Goal: Find specific page/section: Find specific page/section

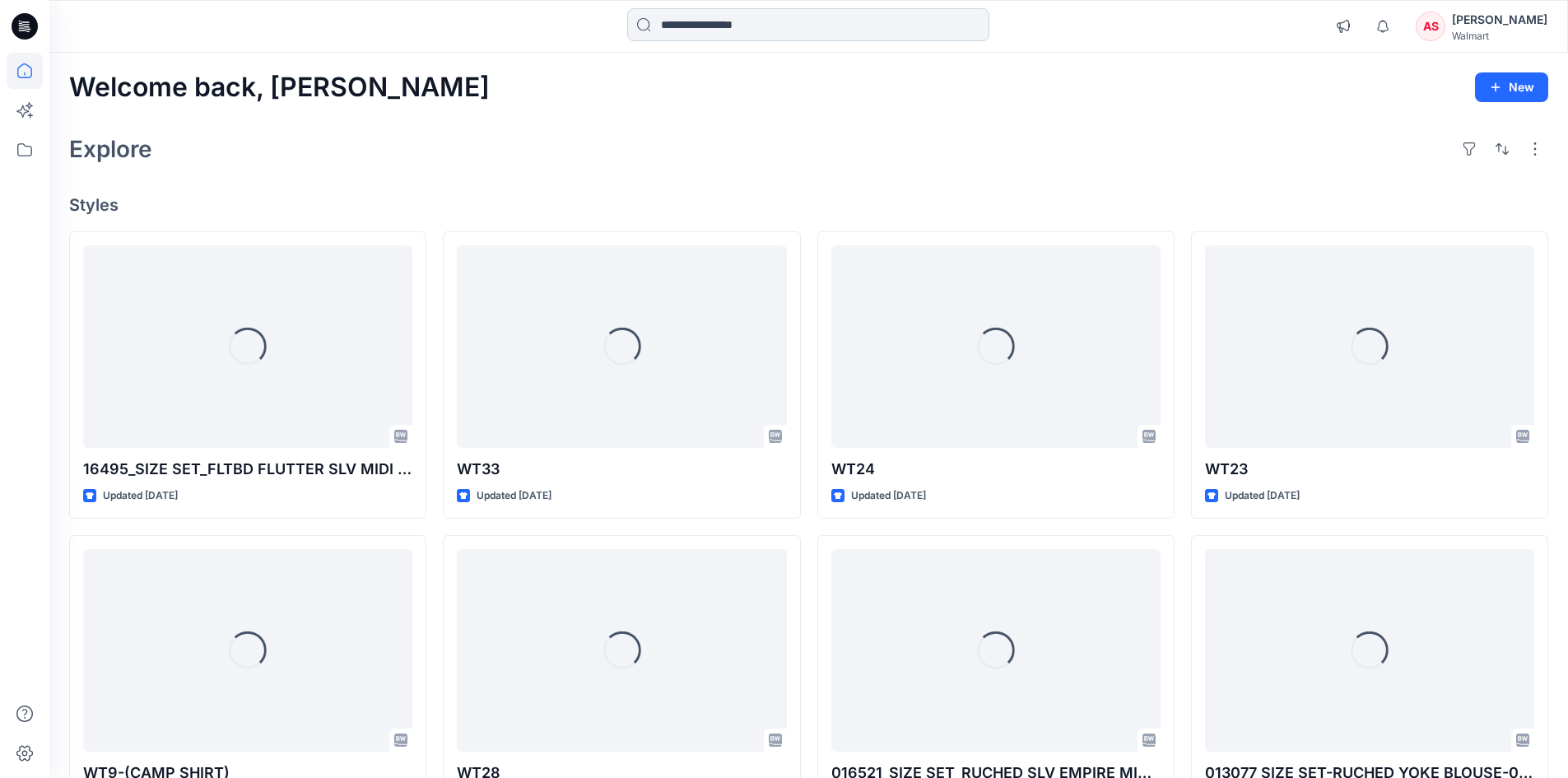
click at [763, 24] on input at bounding box center [808, 24] width 362 height 33
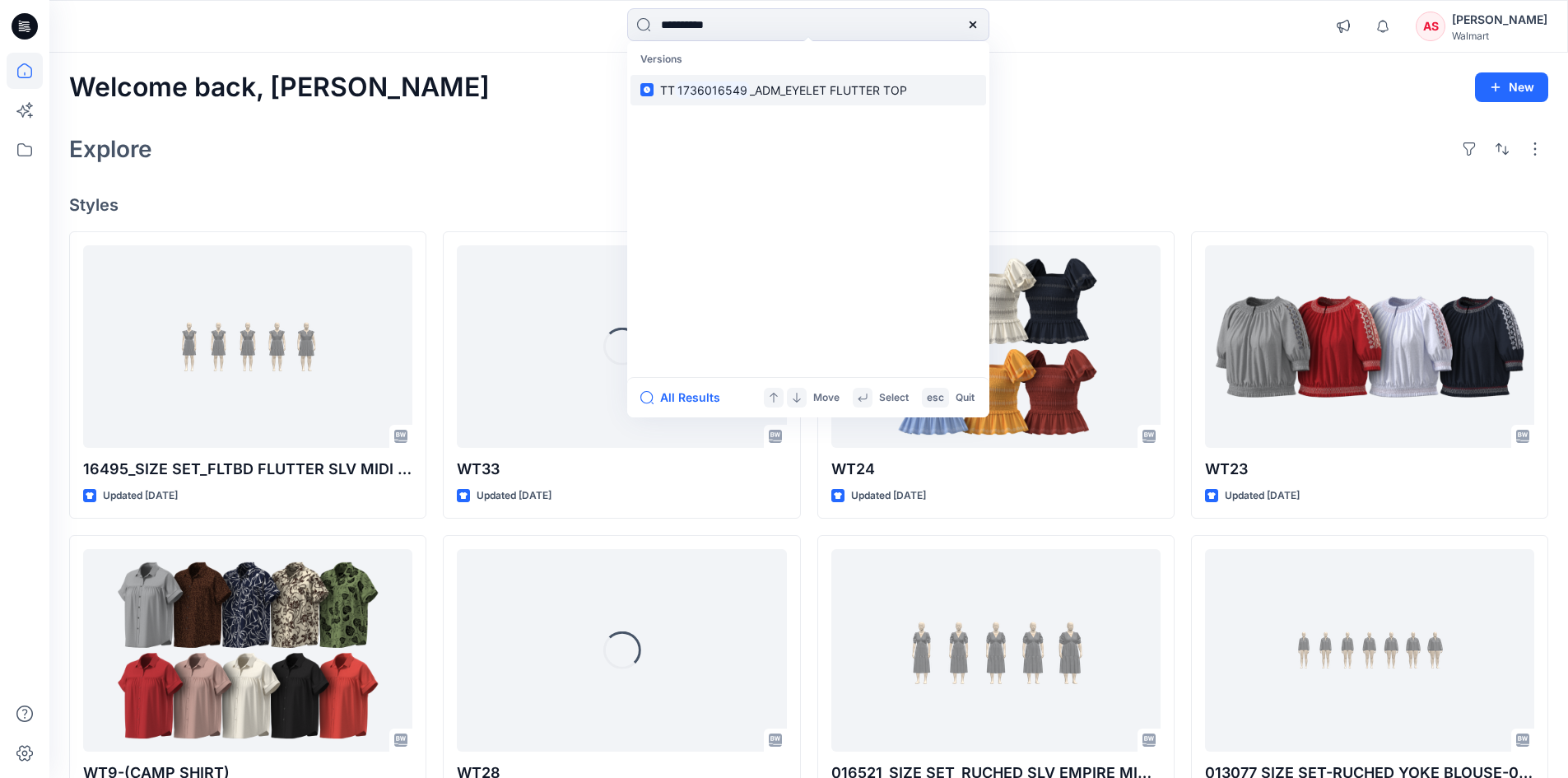
type input "**********"
click at [728, 93] on mark "1736016549" at bounding box center [712, 90] width 74 height 19
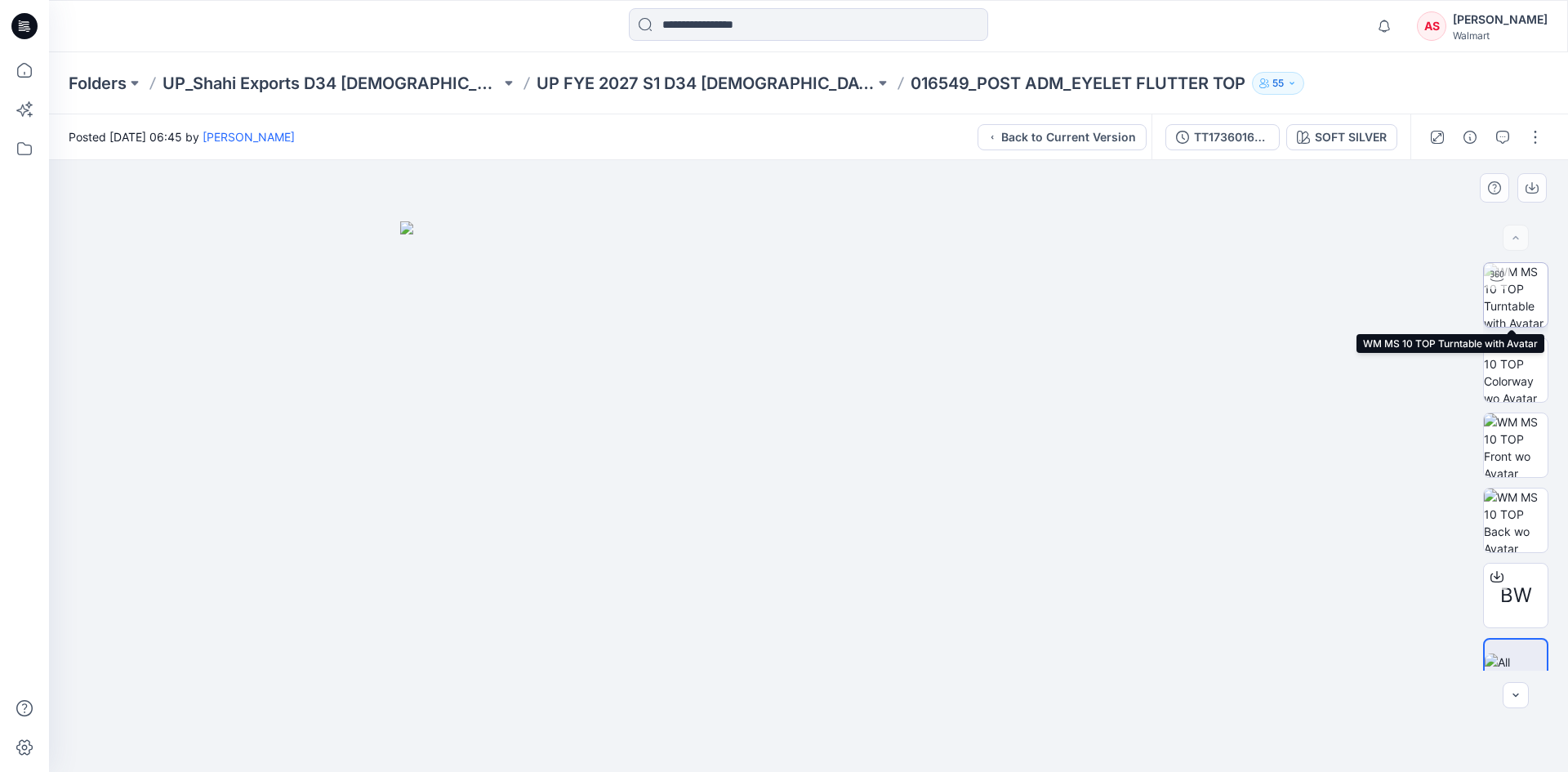
click at [1518, 299] on img at bounding box center [1515, 295] width 64 height 64
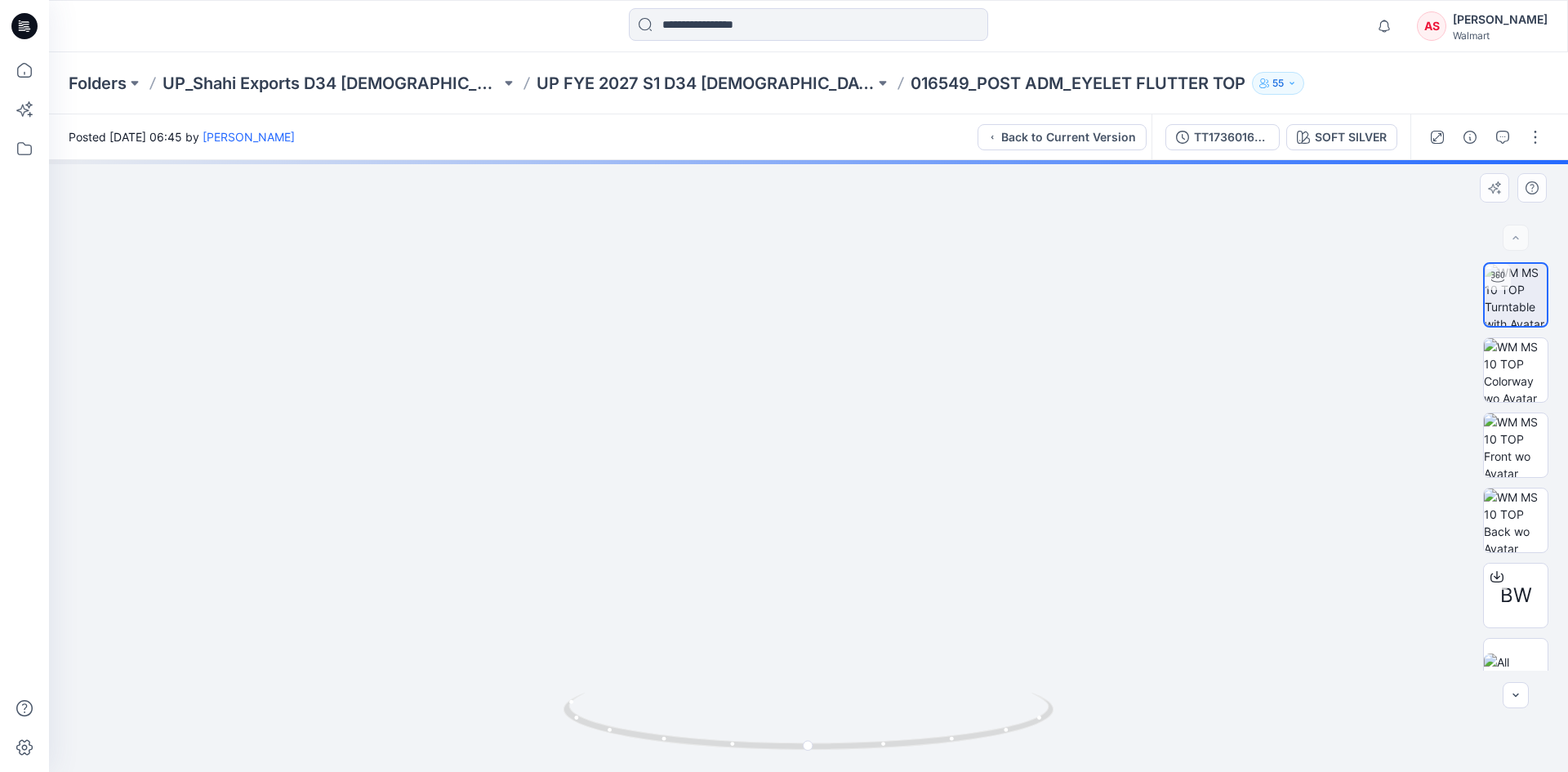
drag, startPoint x: 834, startPoint y: 284, endPoint x: 831, endPoint y: 576, distance: 292.0
drag, startPoint x: 807, startPoint y: 743, endPoint x: 850, endPoint y: 758, distance: 45.5
click at [850, 754] on icon at bounding box center [810, 723] width 494 height 61
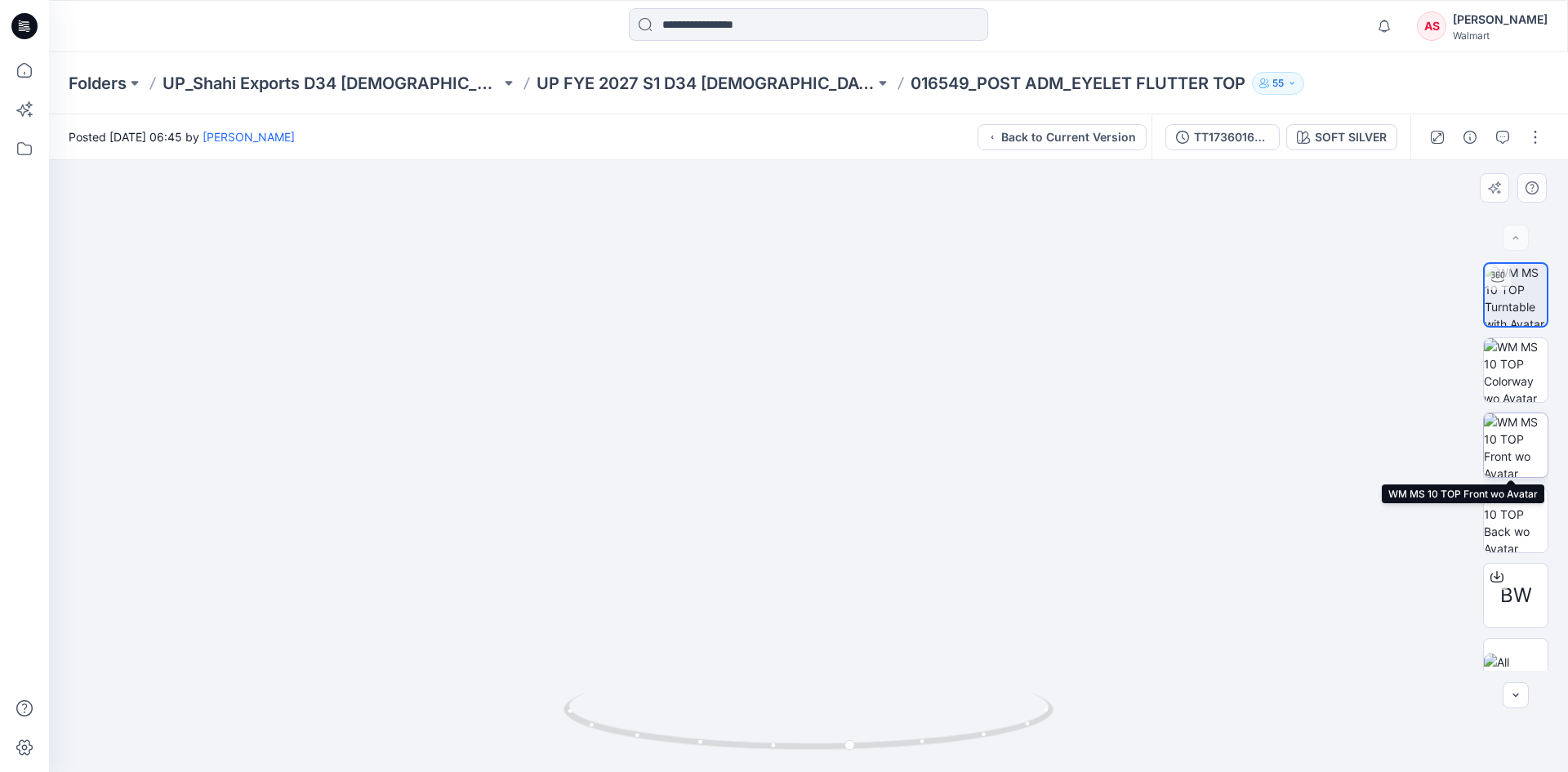
click at [1510, 440] on img at bounding box center [1515, 444] width 64 height 64
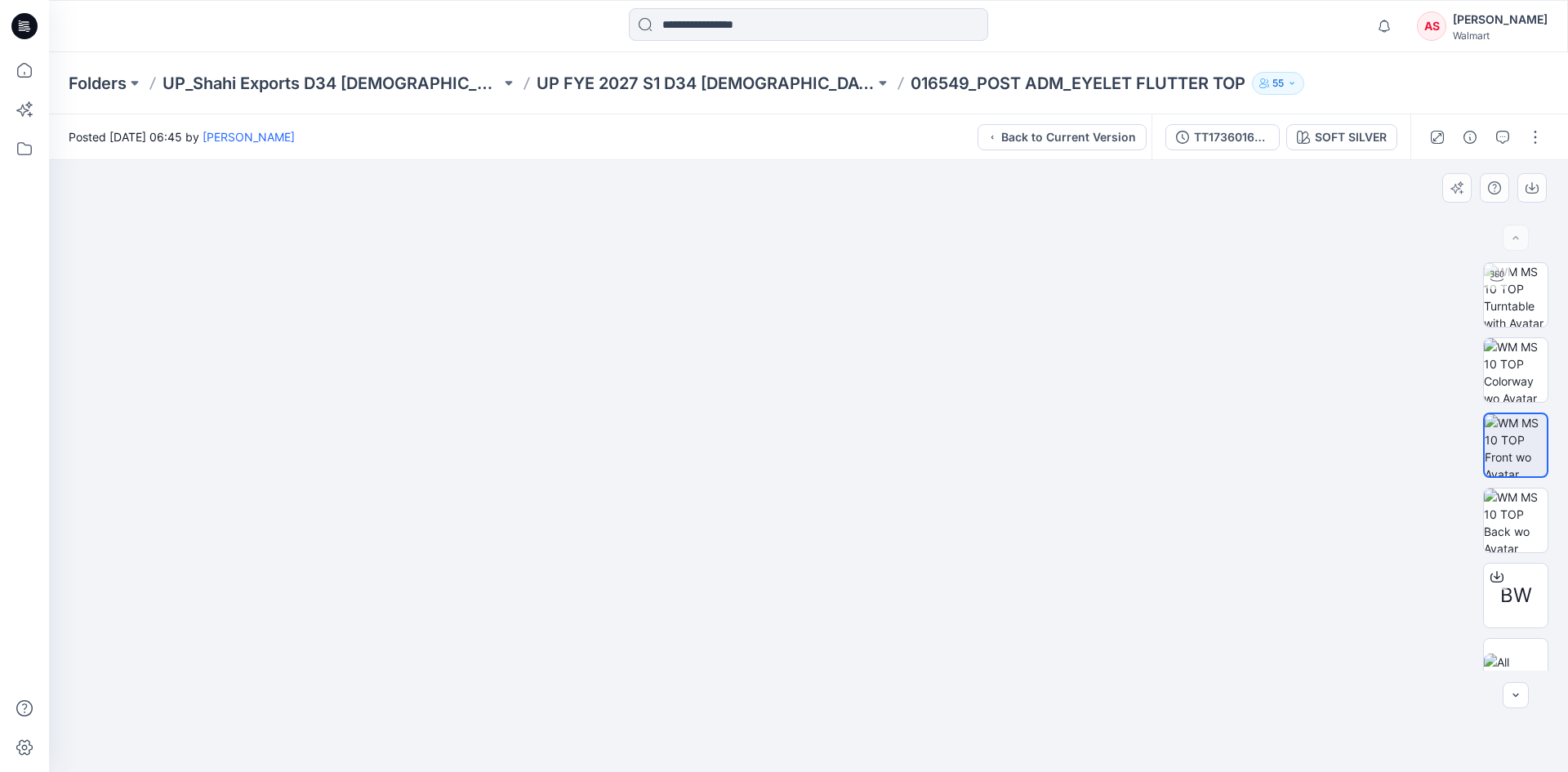
drag, startPoint x: 861, startPoint y: 372, endPoint x: 853, endPoint y: 423, distance: 51.6
click at [25, 28] on icon at bounding box center [24, 26] width 26 height 53
